Goal: Check status: Check status

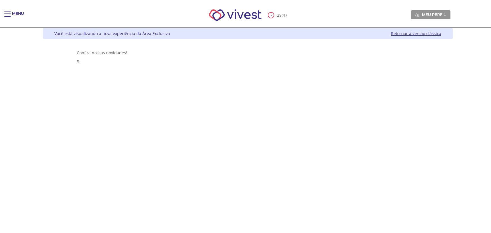
click at [8, 16] on span "Main header" at bounding box center [7, 16] width 6 height 1
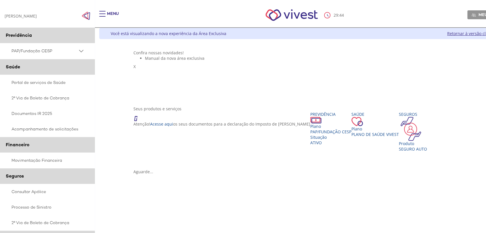
click at [37, 50] on span "PAP/Fundação CESP" at bounding box center [45, 50] width 66 height 7
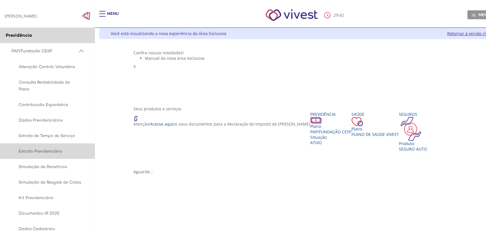
click at [49, 148] on span "Extrato Previdenciário" at bounding box center [47, 151] width 70 height 7
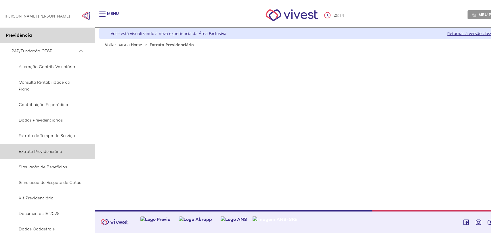
click at [50, 150] on span "Extrato Previdenciário" at bounding box center [47, 151] width 70 height 7
click at [43, 150] on span "Extrato Previdenciário" at bounding box center [47, 151] width 70 height 7
click at [51, 151] on span "Extrato Previdenciário" at bounding box center [47, 151] width 70 height 7
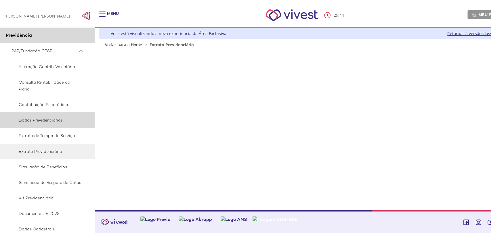
click at [38, 118] on span "Dados Previdenciários" at bounding box center [47, 120] width 70 height 7
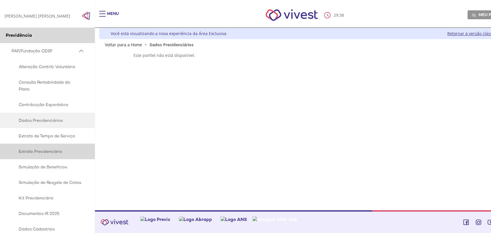
click at [49, 148] on span "Extrato Previdenciário" at bounding box center [47, 151] width 70 height 7
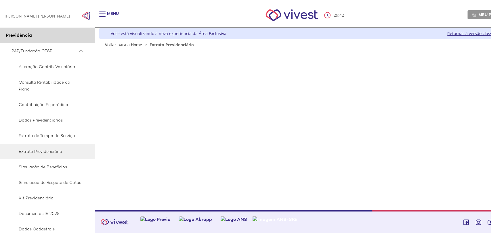
click at [103, 14] on span "Main header" at bounding box center [102, 14] width 6 height 1
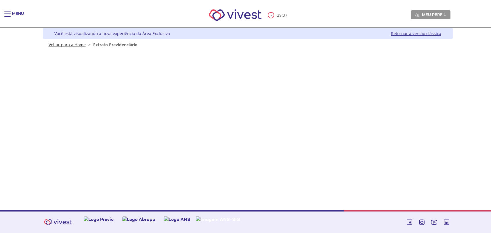
click at [68, 46] on link "Voltar para a Home" at bounding box center [67, 44] width 37 height 5
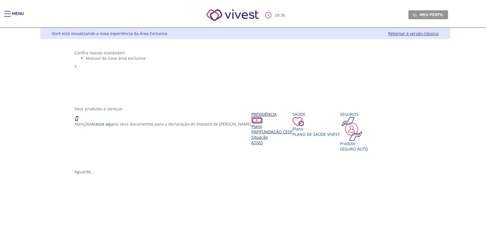
click at [251, 146] on span "Ativo" at bounding box center [257, 142] width 12 height 5
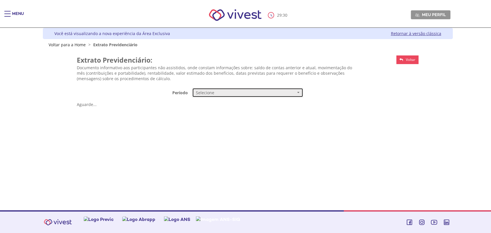
click at [254, 93] on span "Selecione" at bounding box center [246, 93] width 100 height 6
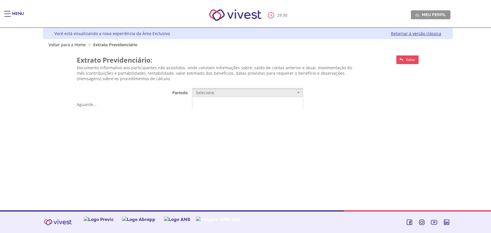
click at [220, 106] on link "Mensal" at bounding box center [247, 104] width 110 height 10
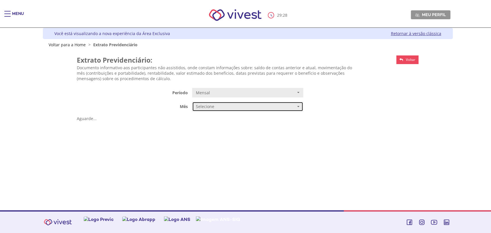
click at [220, 107] on span "Selecione" at bounding box center [246, 107] width 100 height 6
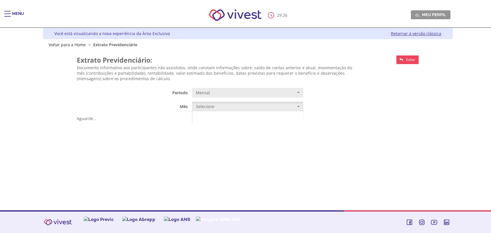
click at [218, 117] on span "AGOSTO/2025" at bounding box center [208, 118] width 23 height 4
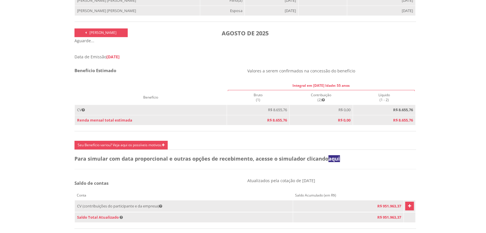
scroll to position [255, 0]
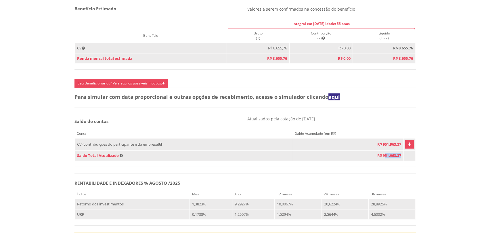
drag, startPoint x: 379, startPoint y: 161, endPoint x: 398, endPoint y: 163, distance: 19.6
click at [398, 161] on td "R$ 951.963,37" at bounding box center [348, 156] width 111 height 10
drag, startPoint x: 378, startPoint y: 163, endPoint x: 407, endPoint y: 163, distance: 28.8
click at [407, 161] on tr "Saldo Total Atualizado R$ 951.963,37" at bounding box center [245, 156] width 341 height 10
copy td "951.963,37"
